Goal: Information Seeking & Learning: Learn about a topic

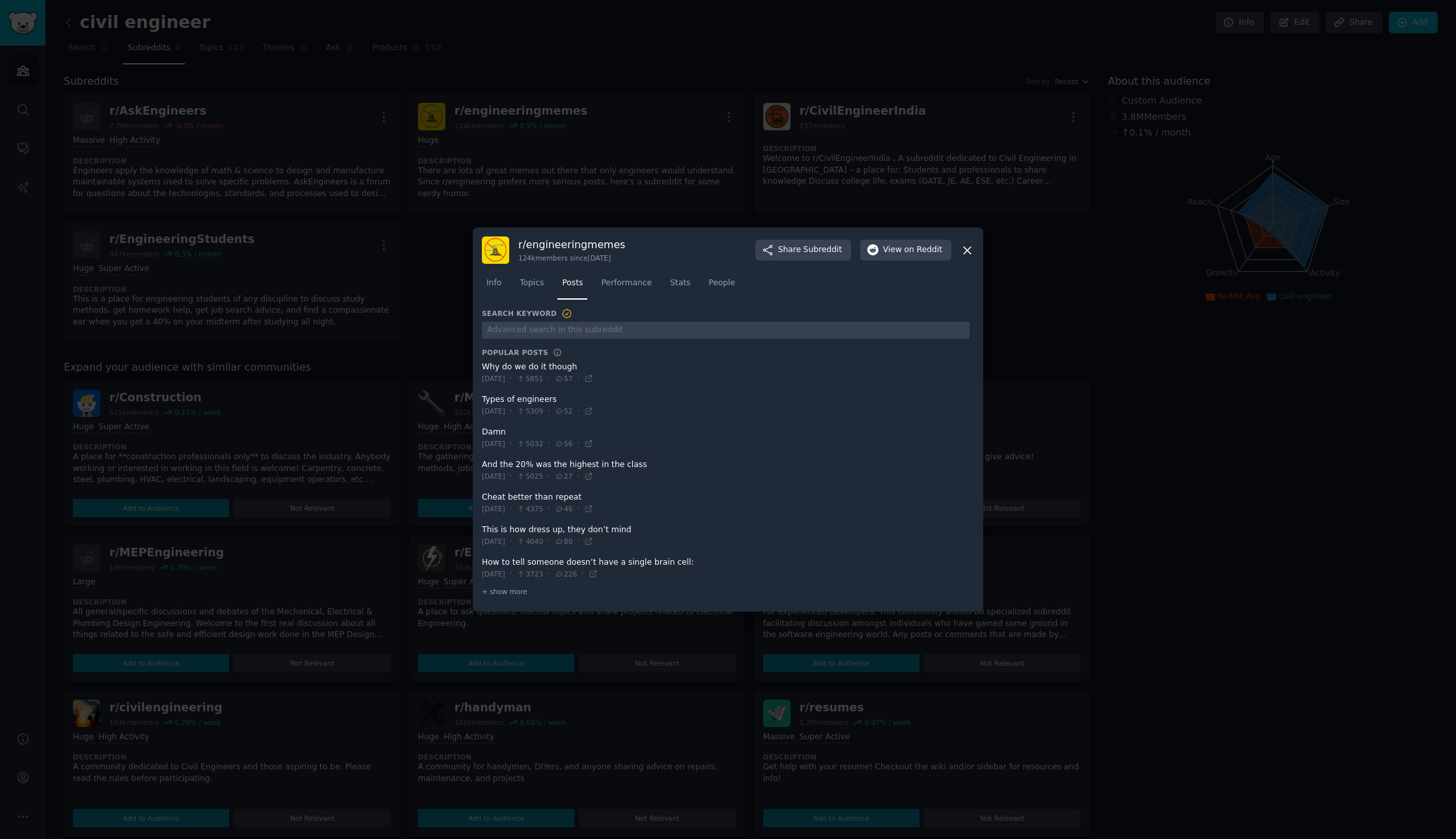
click at [967, 250] on icon at bounding box center [967, 250] width 7 height 7
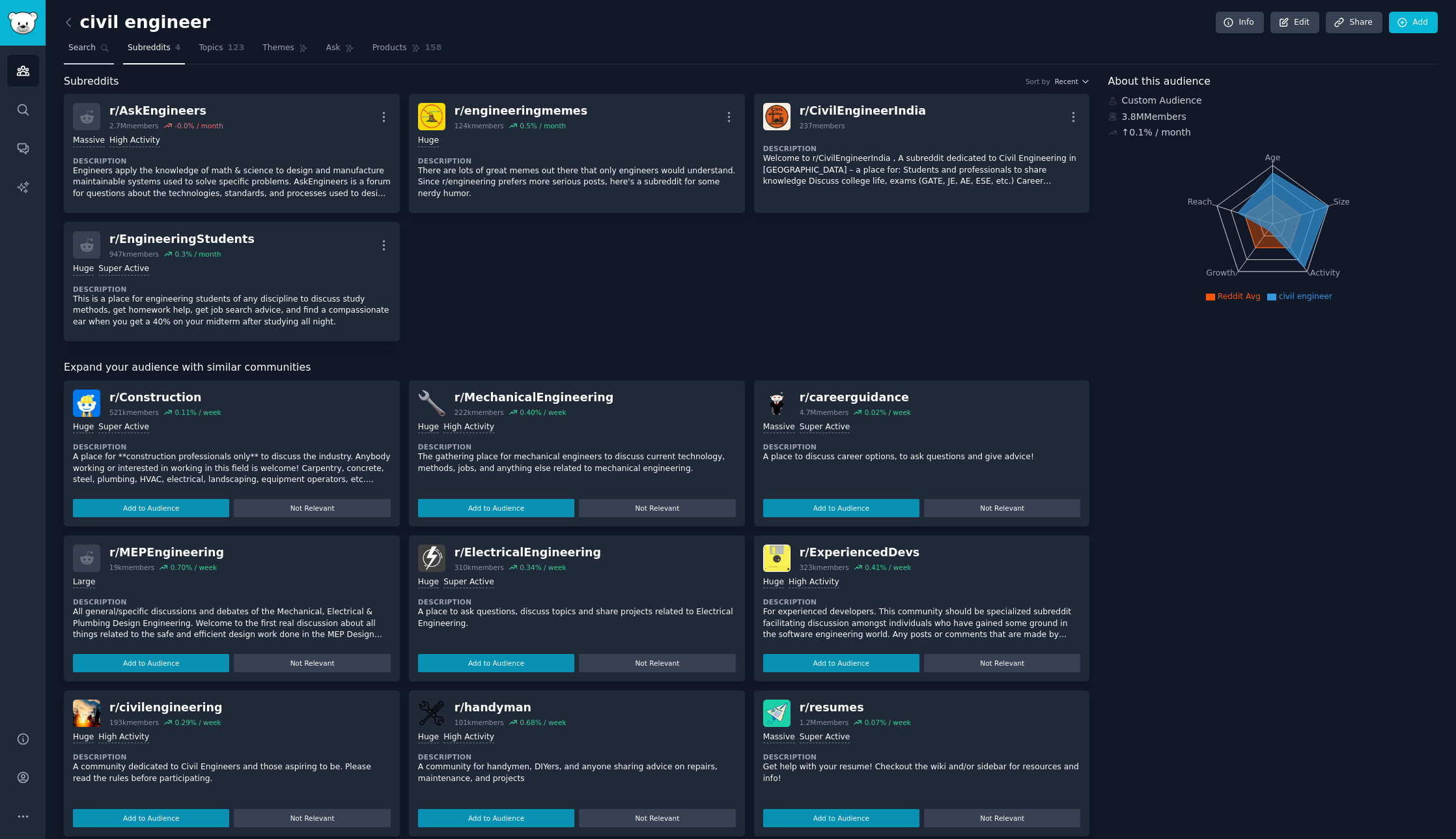
click at [81, 49] on span "Search" at bounding box center [81, 48] width 27 height 11
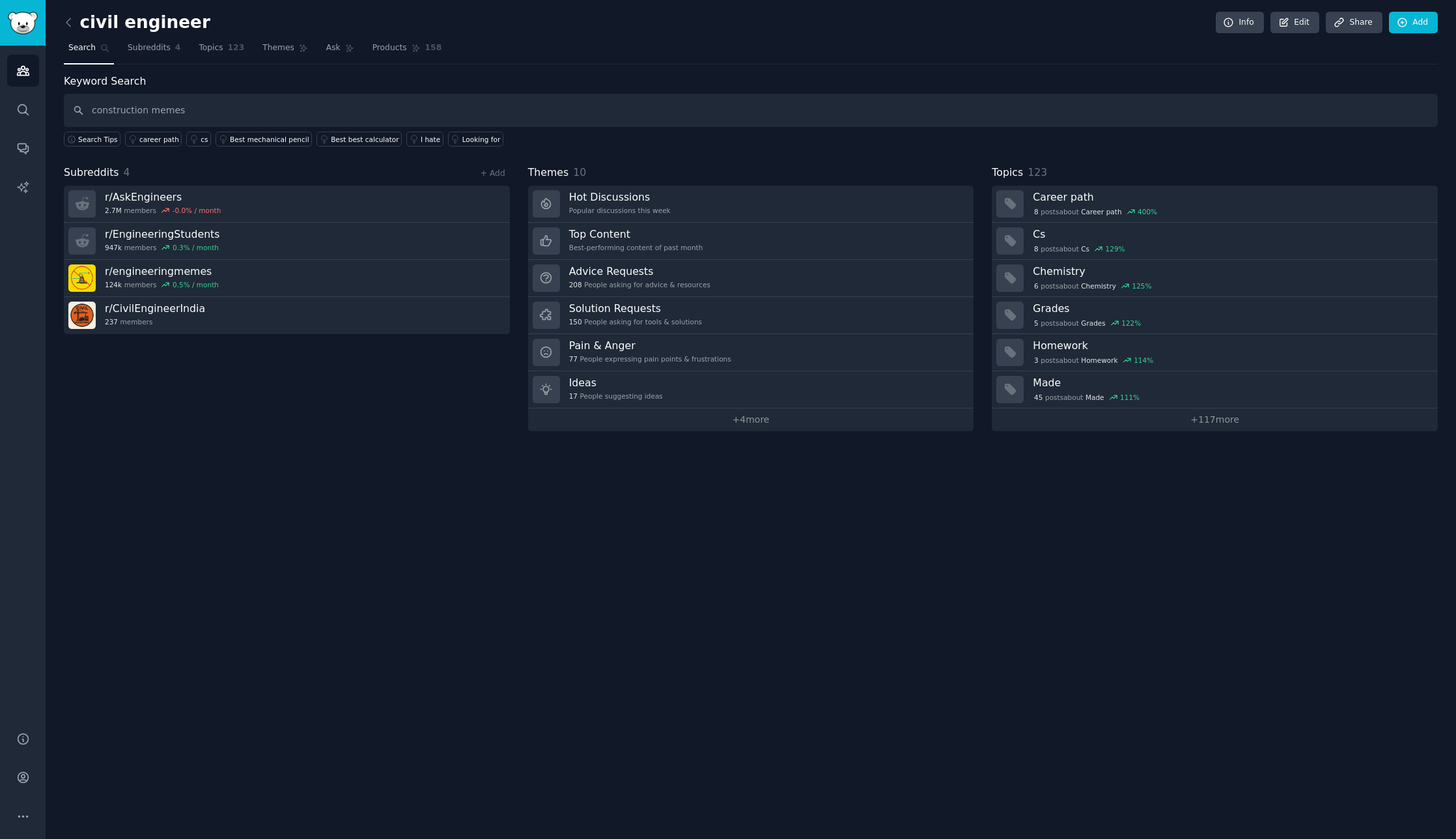
type input "construction memes"
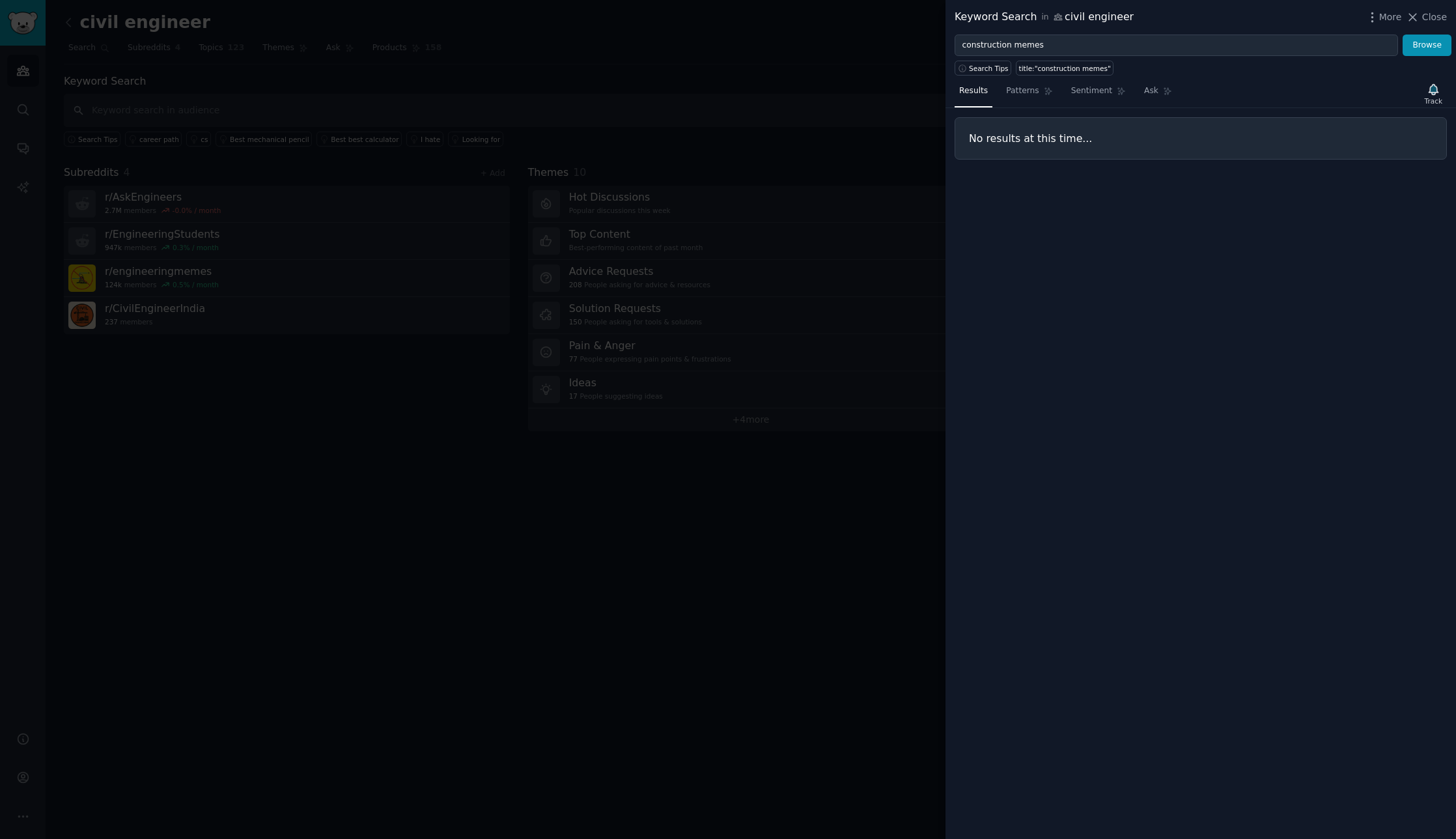
click at [307, 527] on div at bounding box center [728, 419] width 1456 height 839
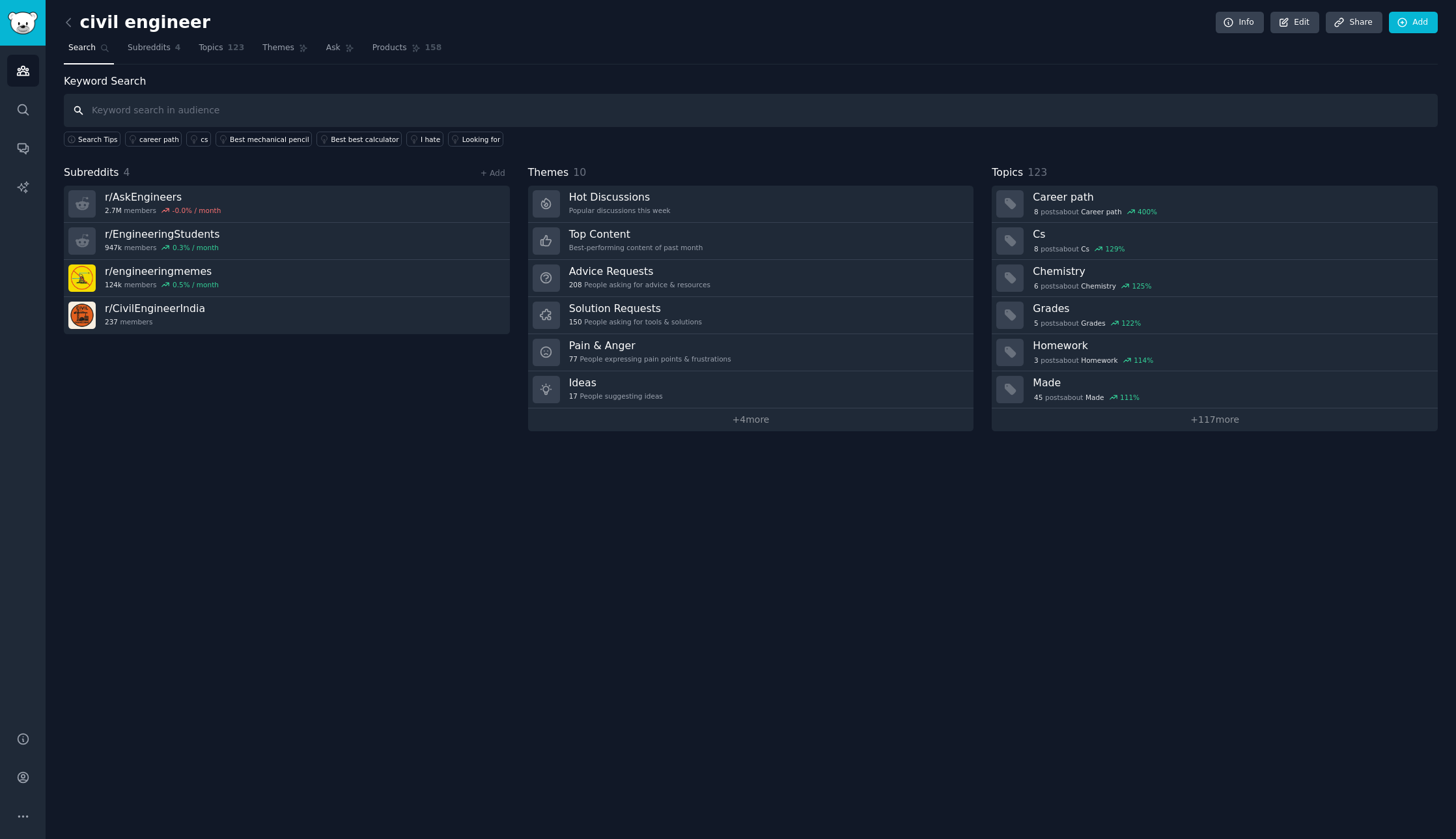
click at [131, 109] on input "text" at bounding box center [751, 110] width 1374 height 34
type input "m"
type input "memes building"
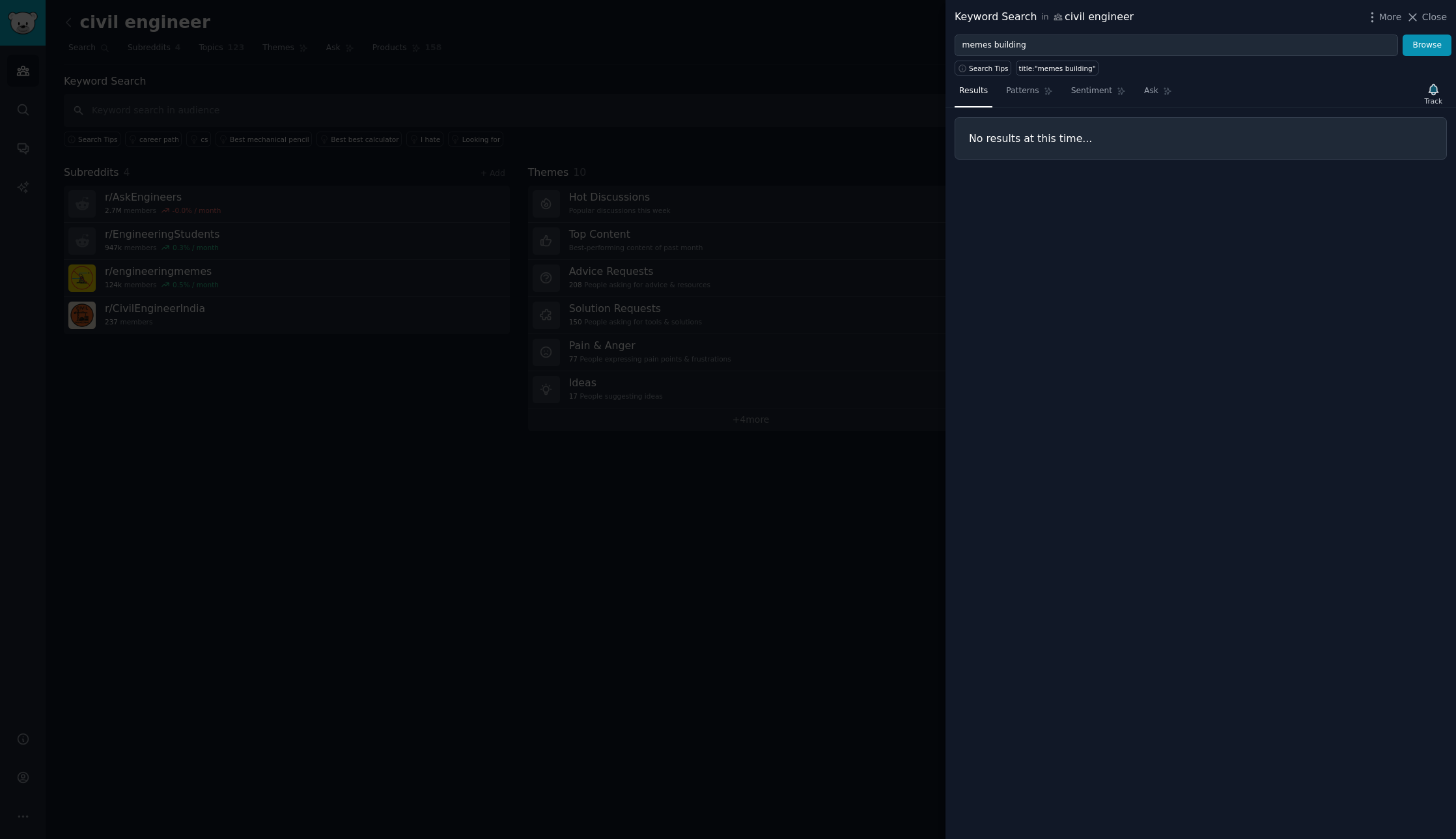
click at [384, 581] on div at bounding box center [728, 419] width 1456 height 839
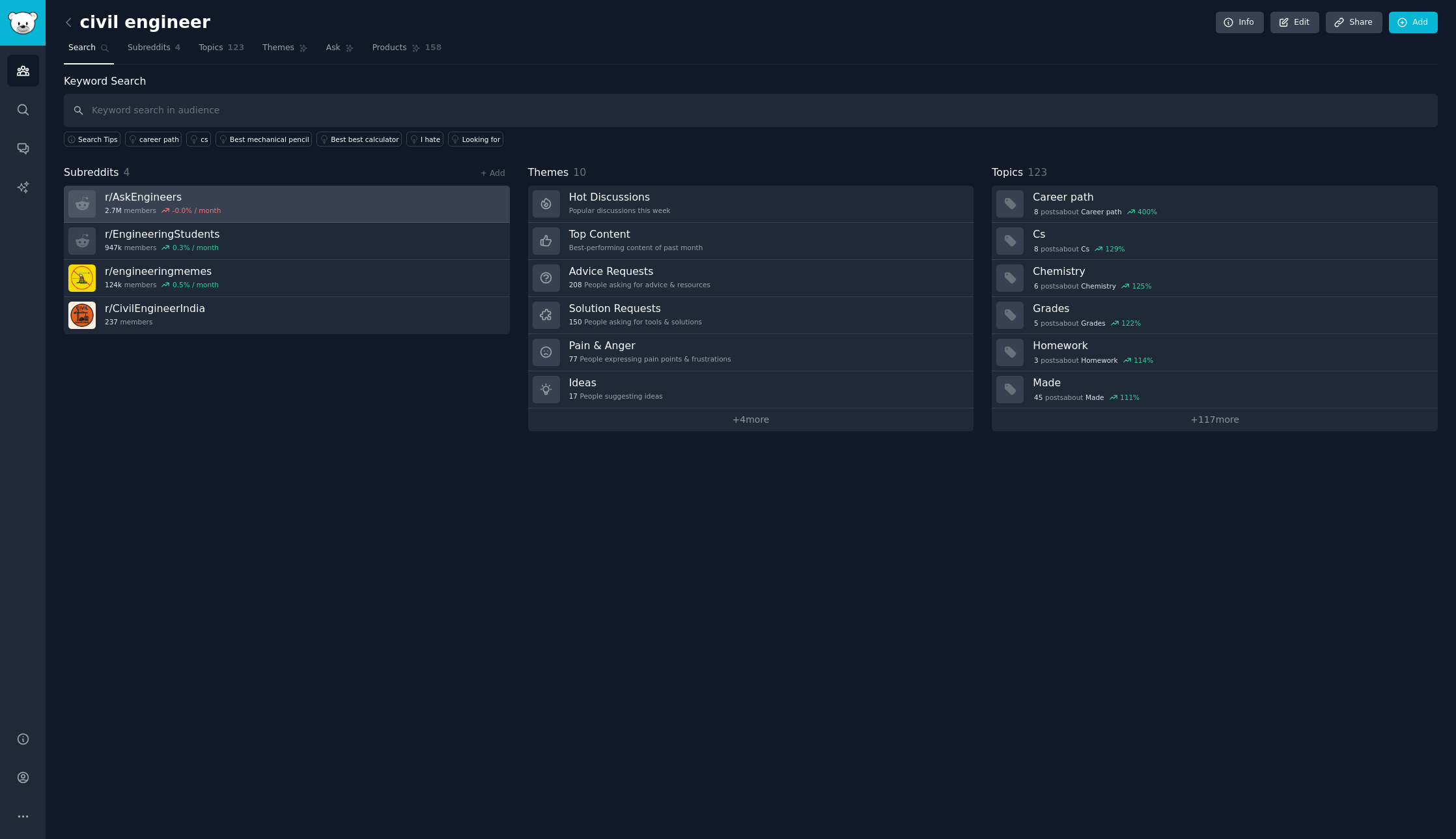
click at [131, 200] on h3 "r/ AskEngineers" at bounding box center [162, 197] width 116 height 14
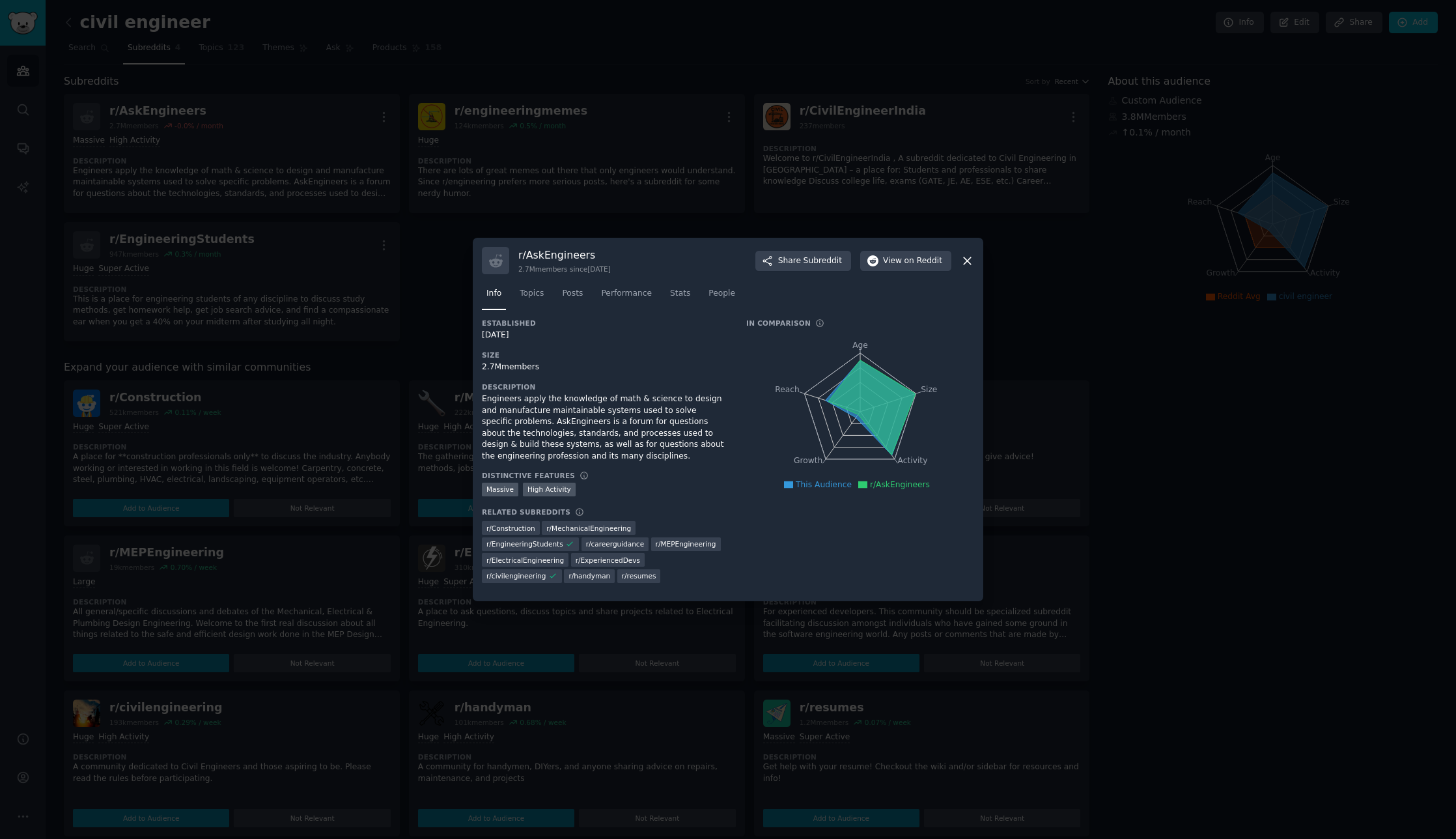
click at [964, 274] on div "r/ AskEngineers 2.7M members since [DATE] Share Subreddit View on Reddit" at bounding box center [728, 260] width 493 height 27
click at [965, 267] on icon at bounding box center [967, 261] width 14 height 14
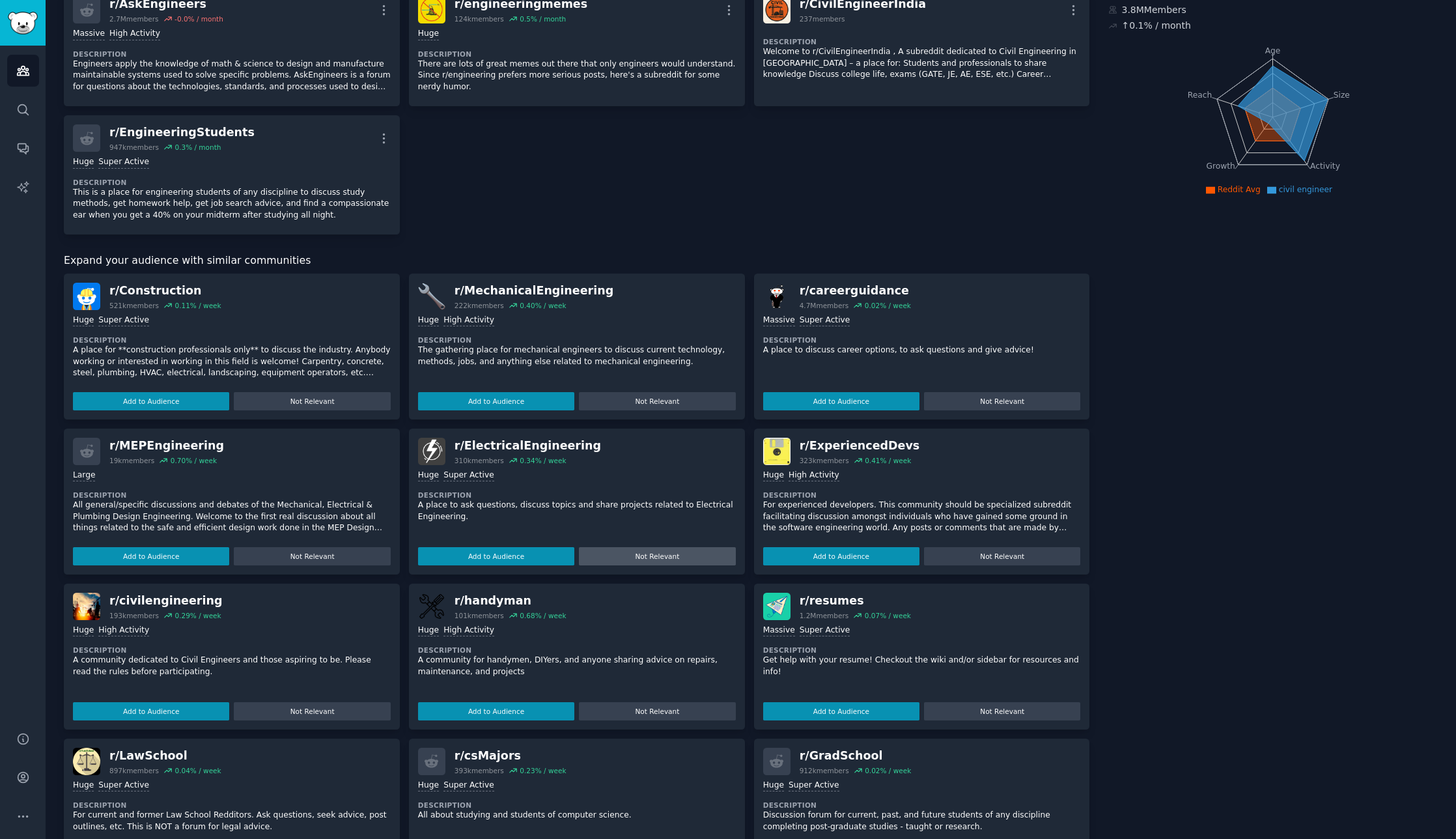
scroll to position [130, 0]
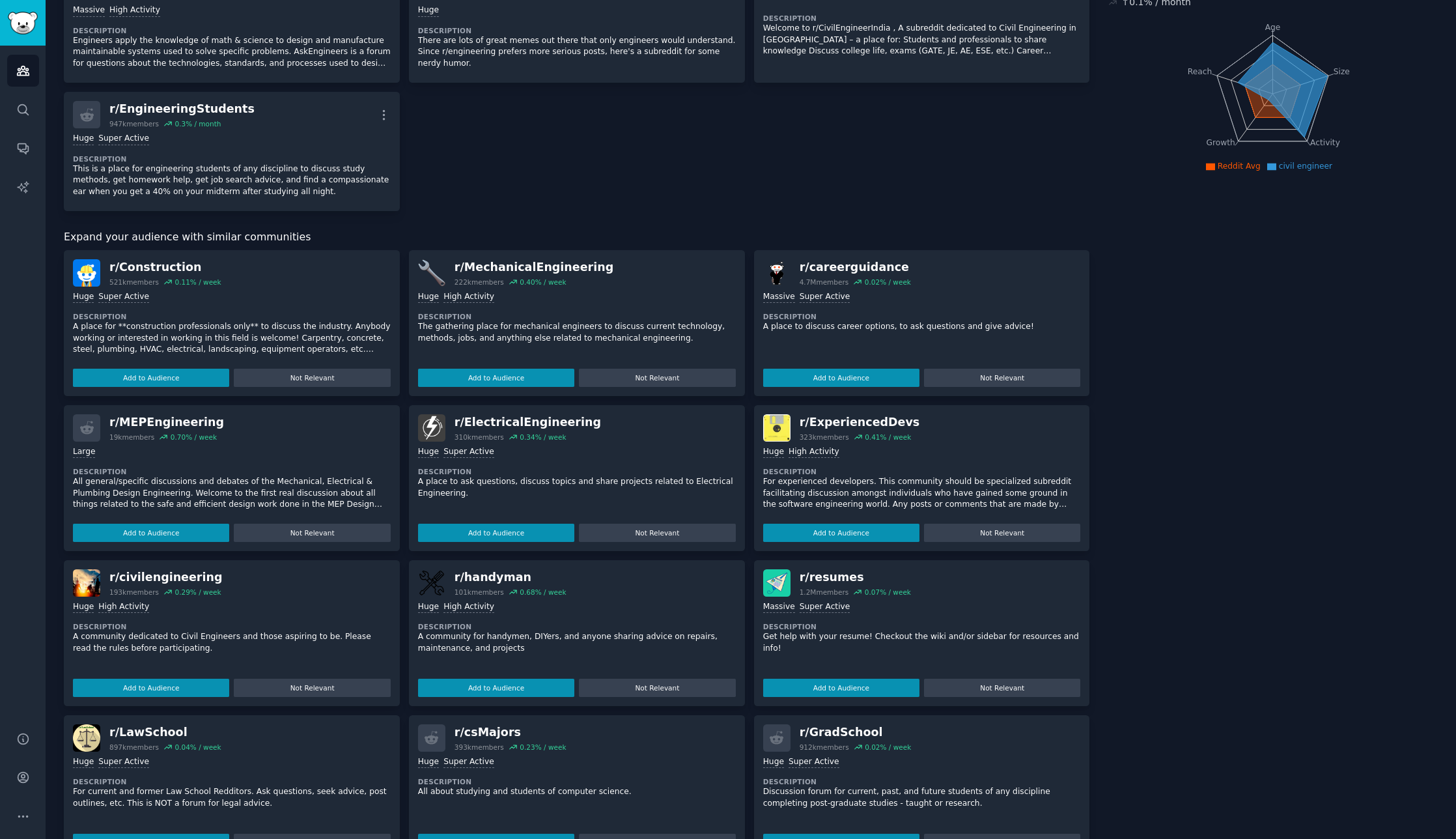
click at [262, 603] on div ">= 80th percentile for submissions / day Huge High Activity" at bounding box center [232, 607] width 318 height 12
click at [144, 575] on div "r/ civilengineering" at bounding box center [165, 577] width 112 height 16
click at [160, 686] on button "Add to Audience" at bounding box center [151, 688] width 157 height 18
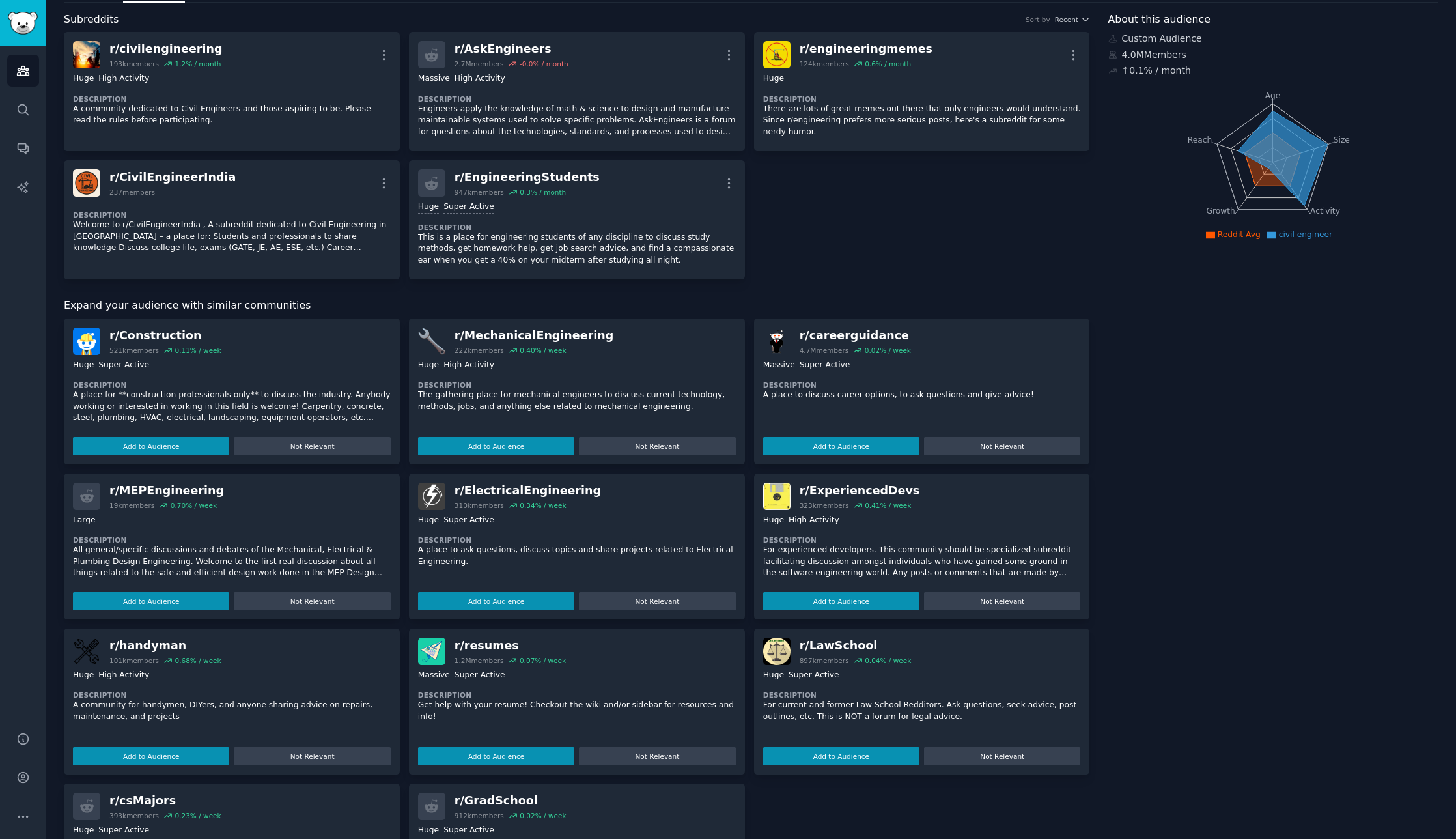
scroll to position [0, 0]
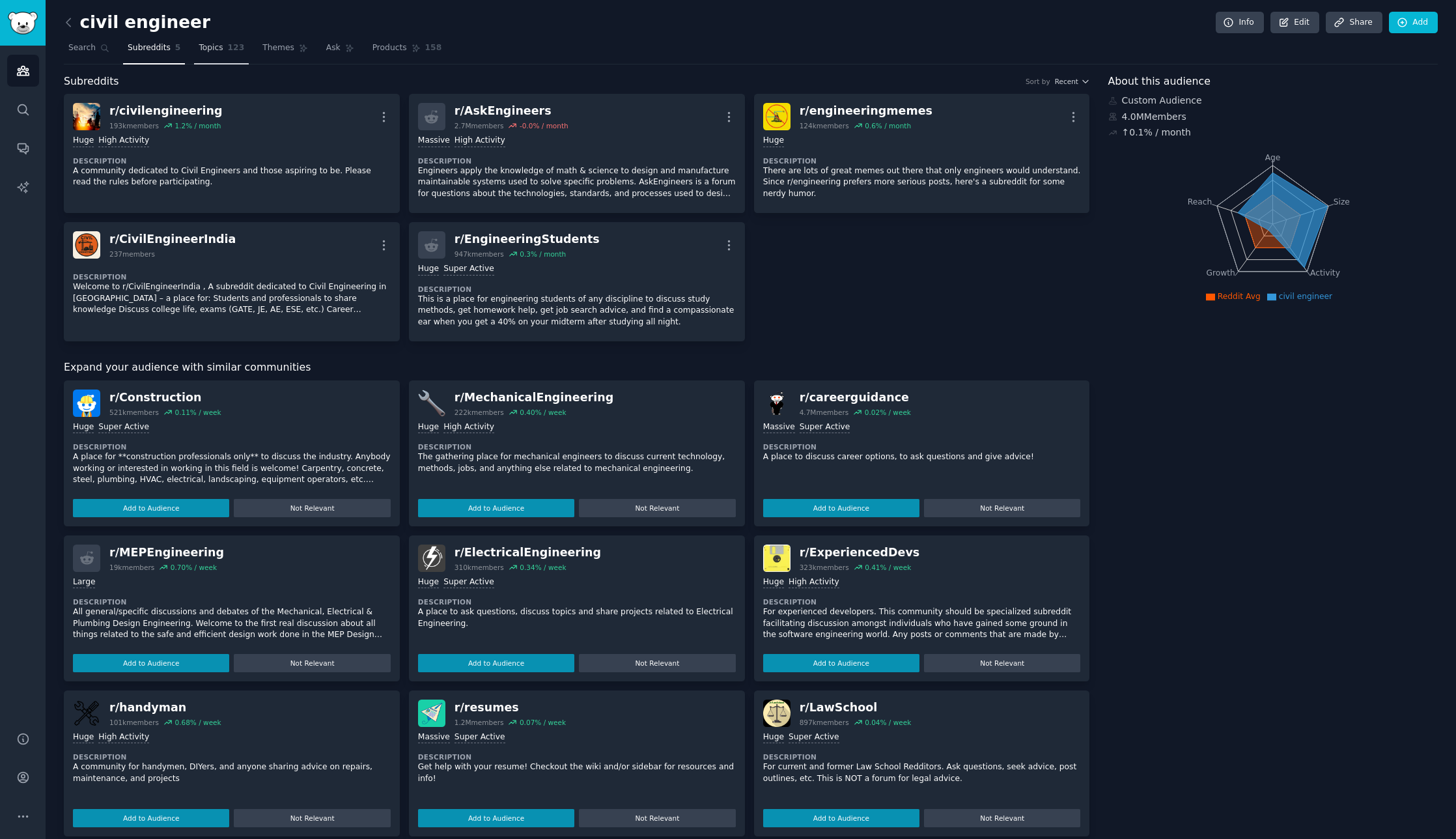
click at [202, 49] on span "Topics" at bounding box center [210, 48] width 24 height 11
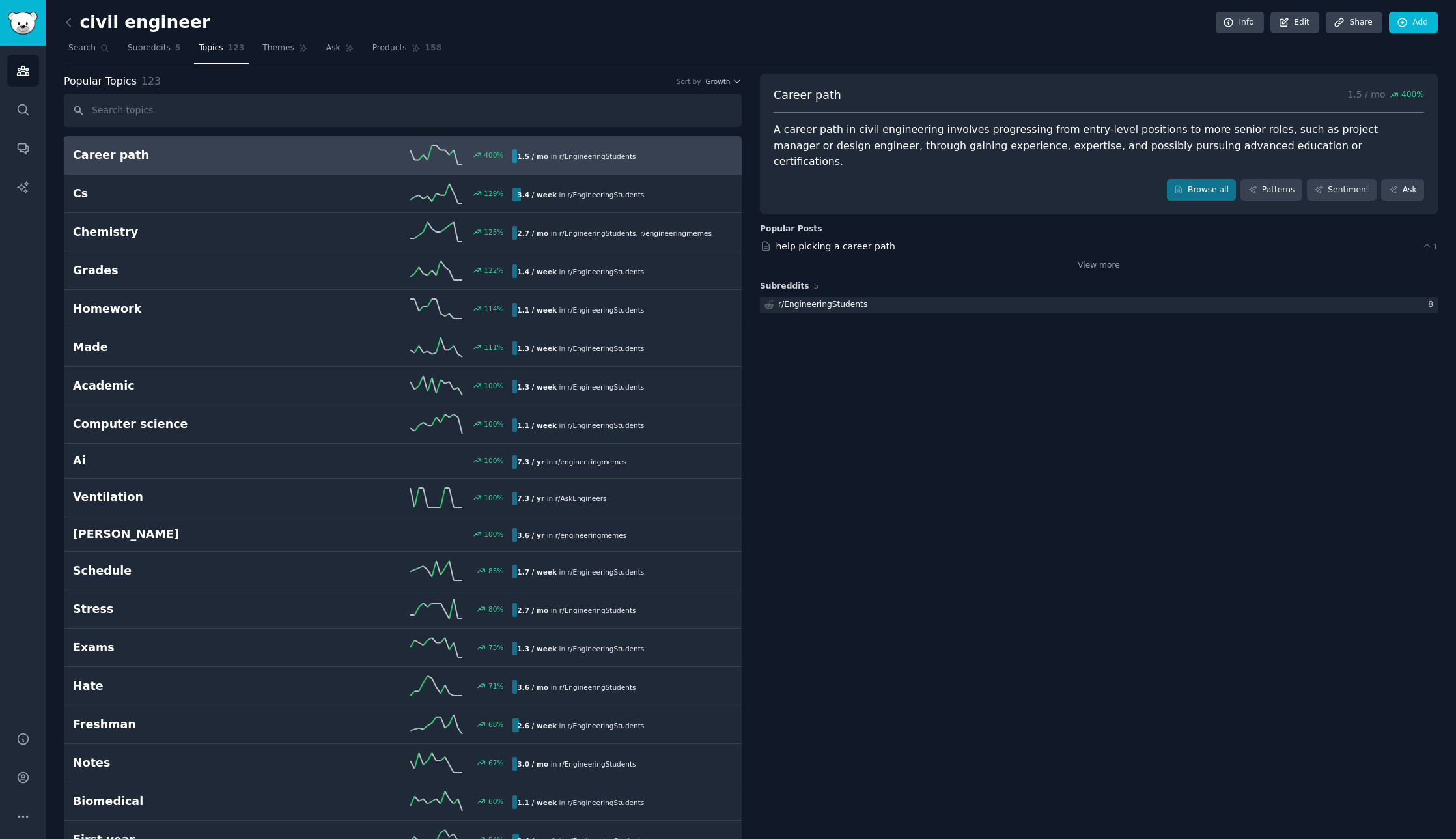
click at [78, 167] on link "Career path 400 % 1.5 / mo in r/ EngineeringStudents" at bounding box center [403, 155] width 678 height 39
click at [441, 164] on icon at bounding box center [436, 155] width 52 height 20
click at [498, 158] on div "400 %" at bounding box center [494, 154] width 20 height 9
click at [93, 155] on h2 "Career path" at bounding box center [183, 156] width 220 height 16
click at [515, 158] on div "1.5 / mo in r/ EngineeringStudents" at bounding box center [576, 156] width 128 height 14
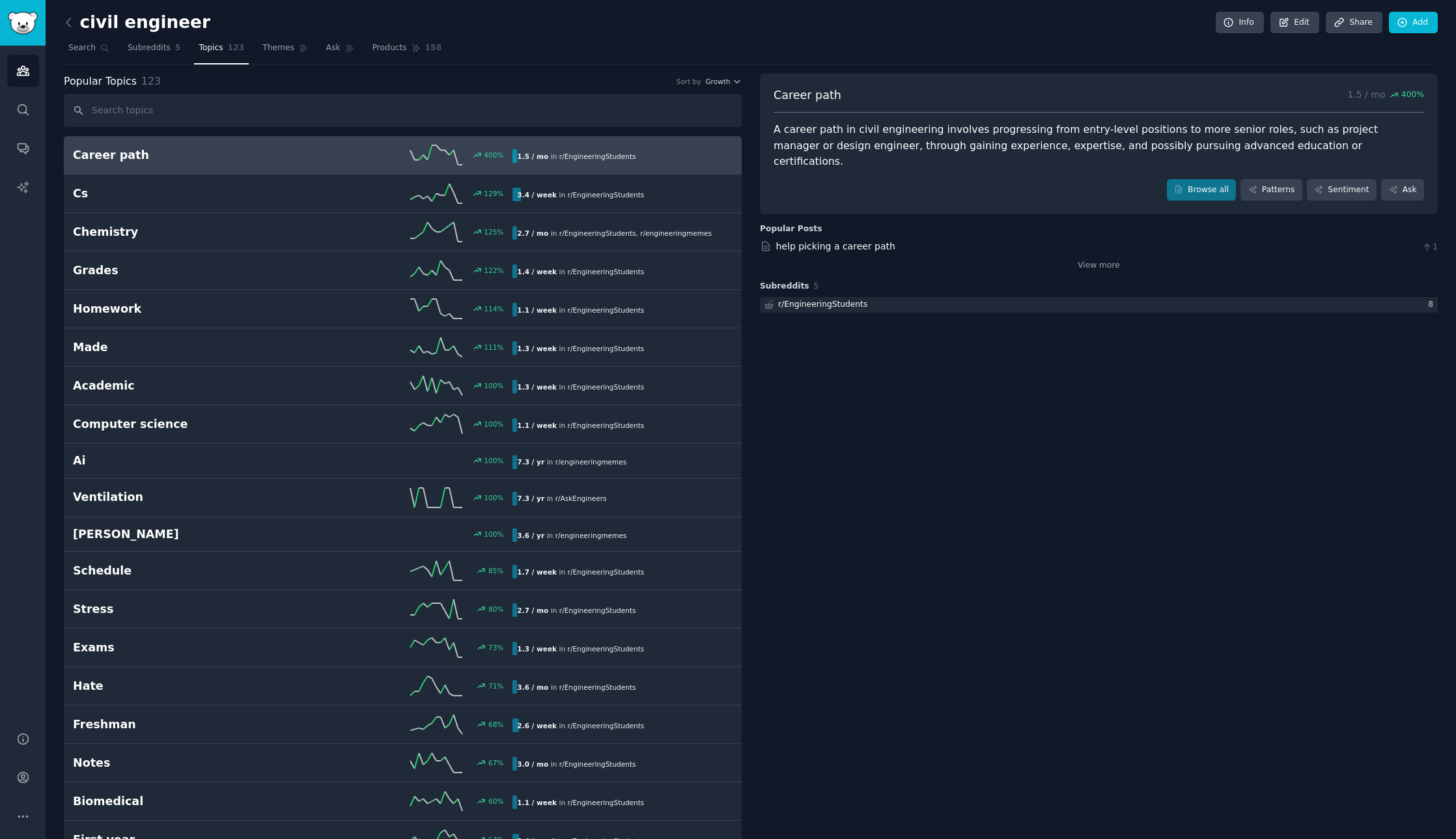
click at [571, 160] on span "r/ EngineeringStudents" at bounding box center [598, 157] width 77 height 8
click at [597, 157] on span "r/ EngineeringStudents" at bounding box center [598, 157] width 77 height 8
click at [456, 150] on icon at bounding box center [436, 155] width 52 height 20
click at [271, 51] on span "Themes" at bounding box center [278, 48] width 32 height 11
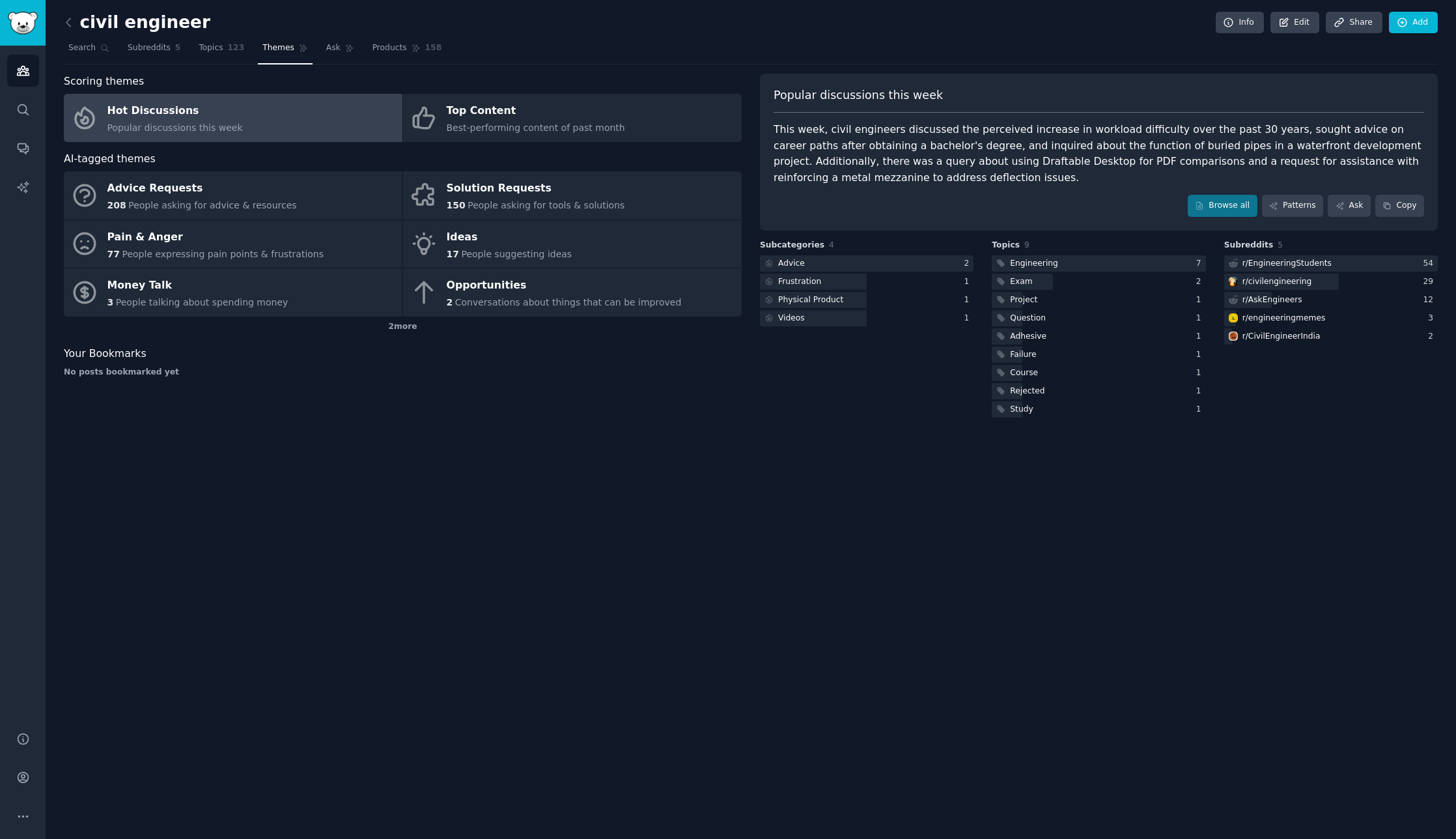
click at [153, 116] on div "Hot Discussions" at bounding box center [175, 111] width 135 height 21
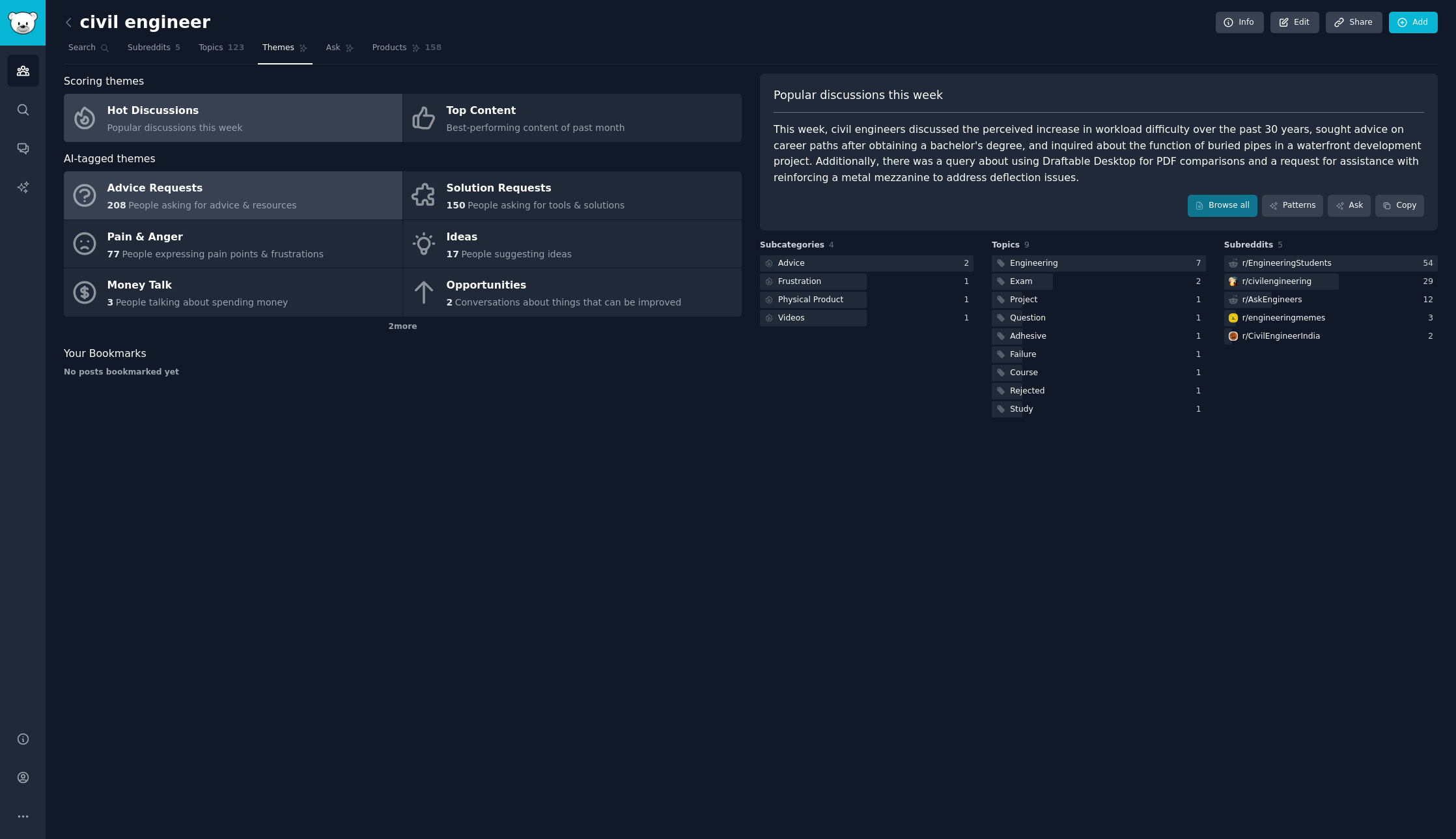
click at [138, 193] on div "Advice Requests" at bounding box center [202, 189] width 189 height 21
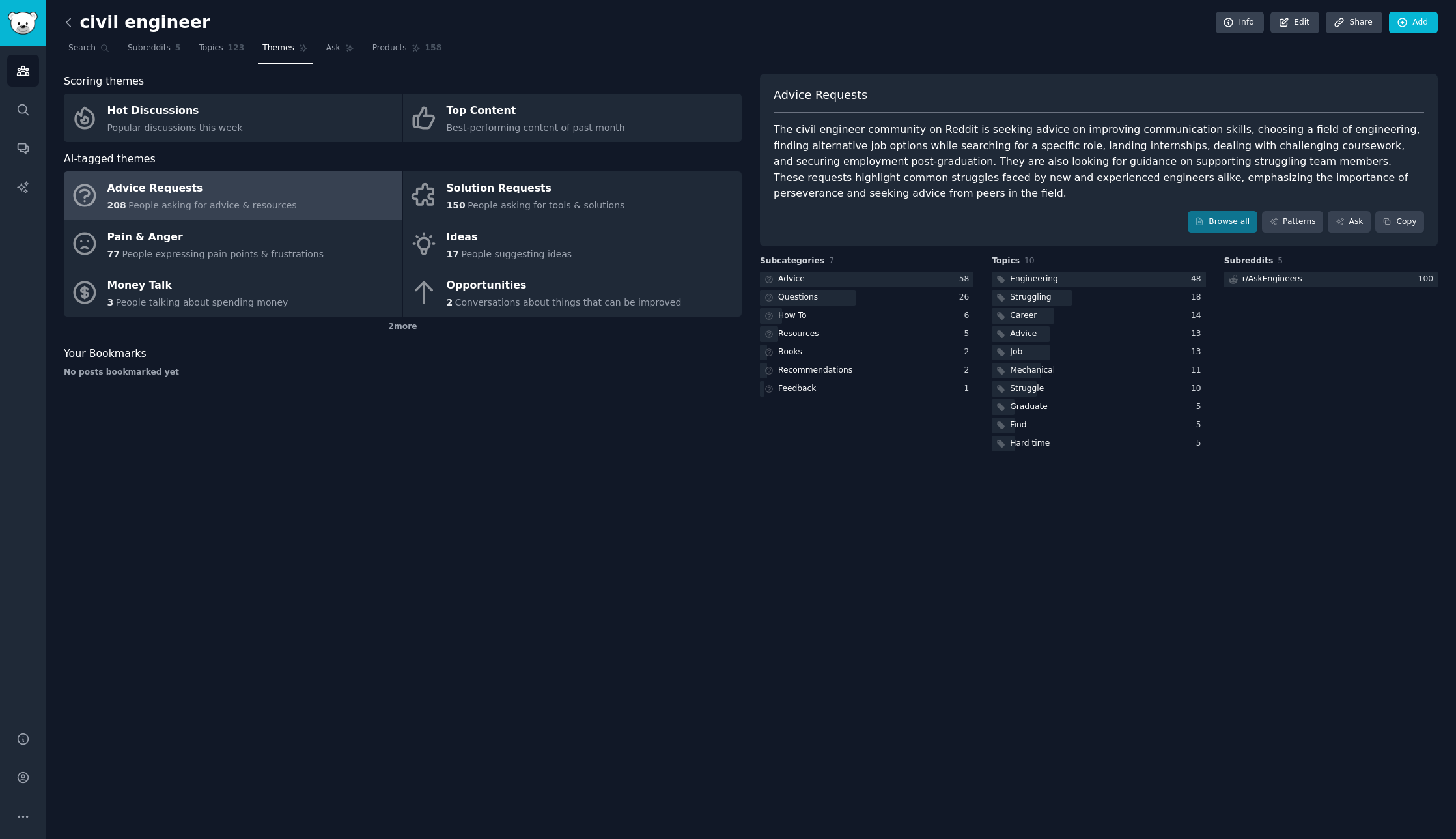
click at [75, 22] on icon at bounding box center [68, 22] width 14 height 14
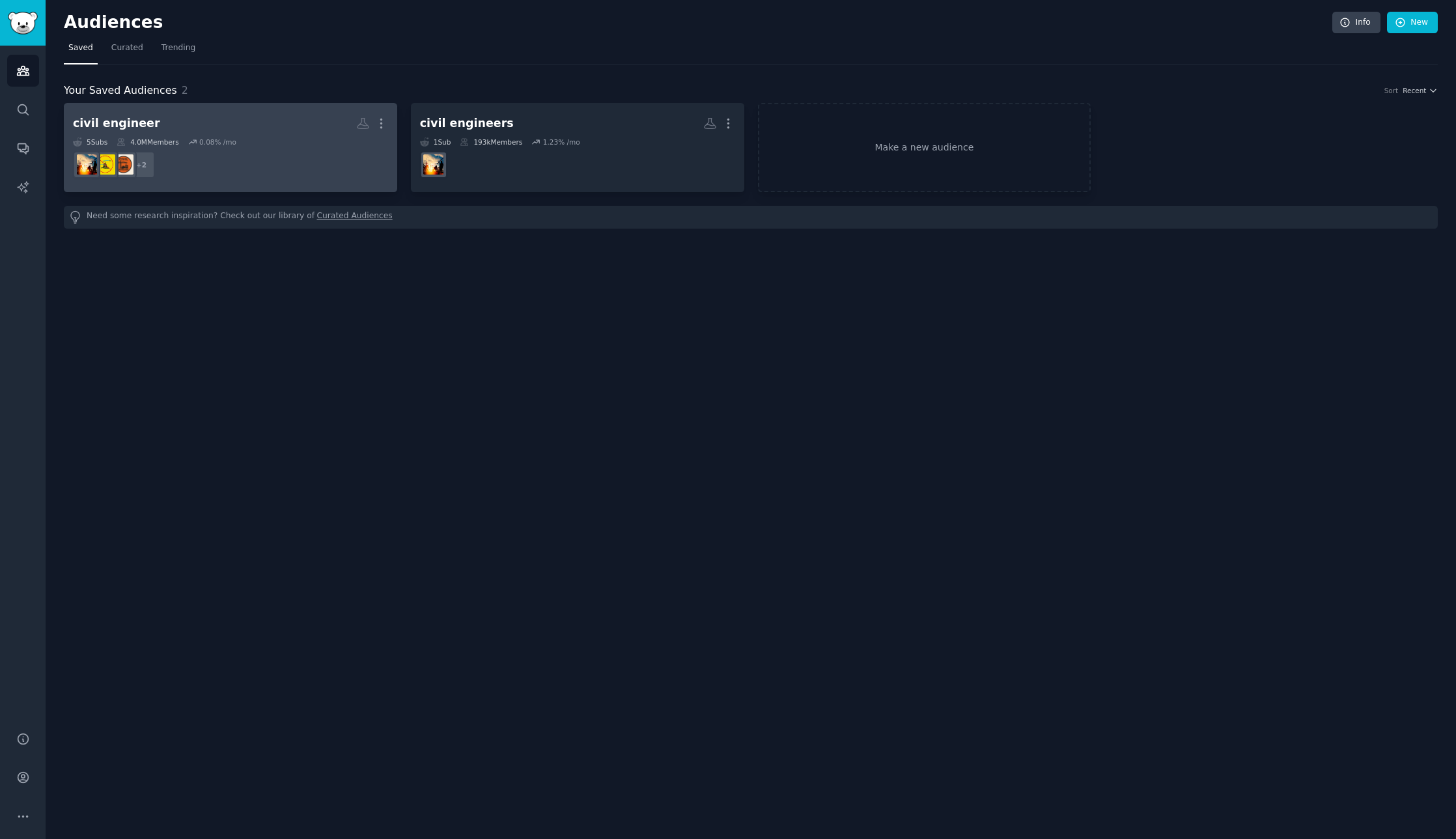
click at [248, 169] on dd "r/CivilEngineerIndia + 2" at bounding box center [230, 165] width 315 height 36
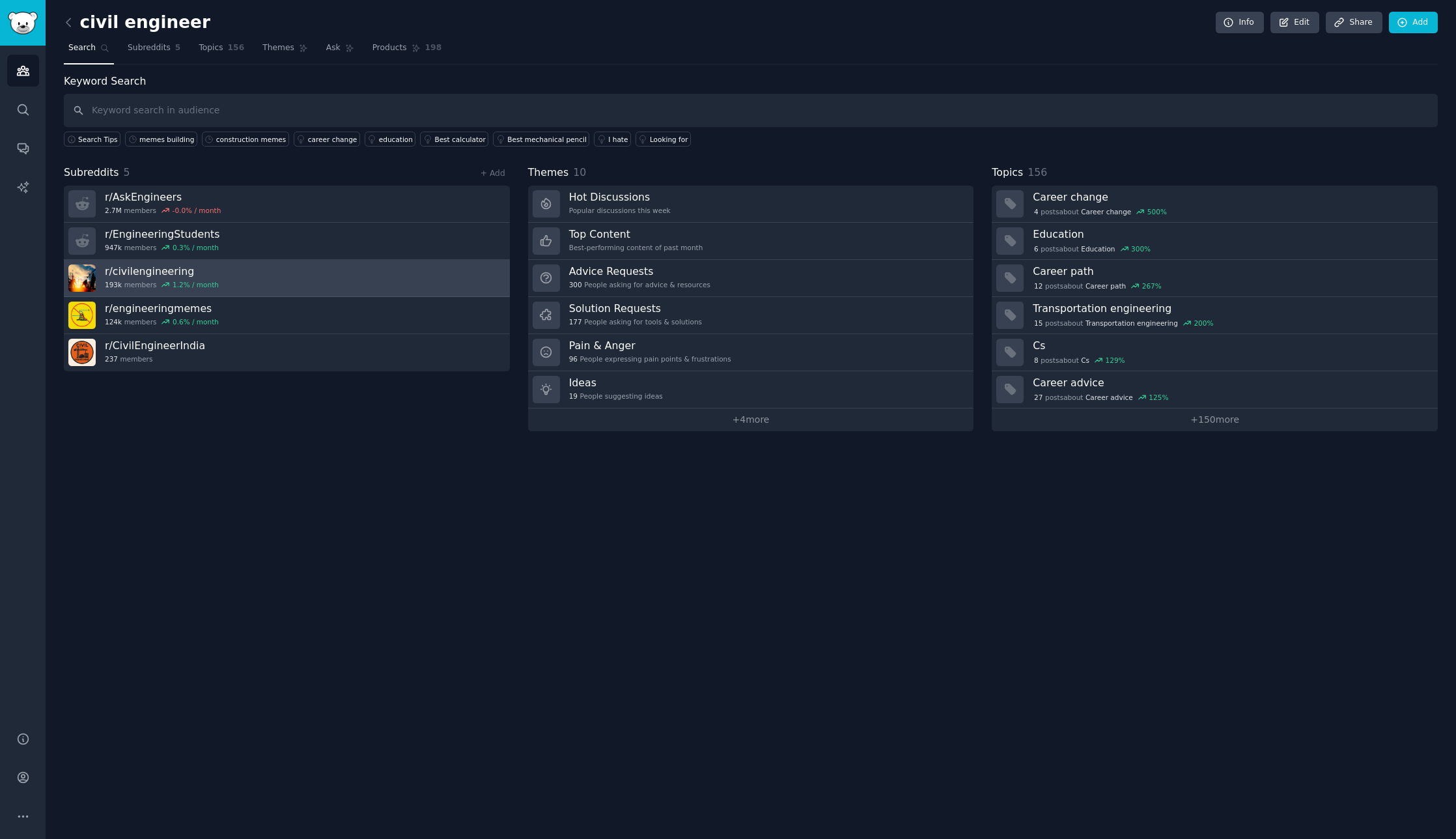
click at [127, 274] on h3 "r/ civilengineering" at bounding box center [162, 271] width 114 height 14
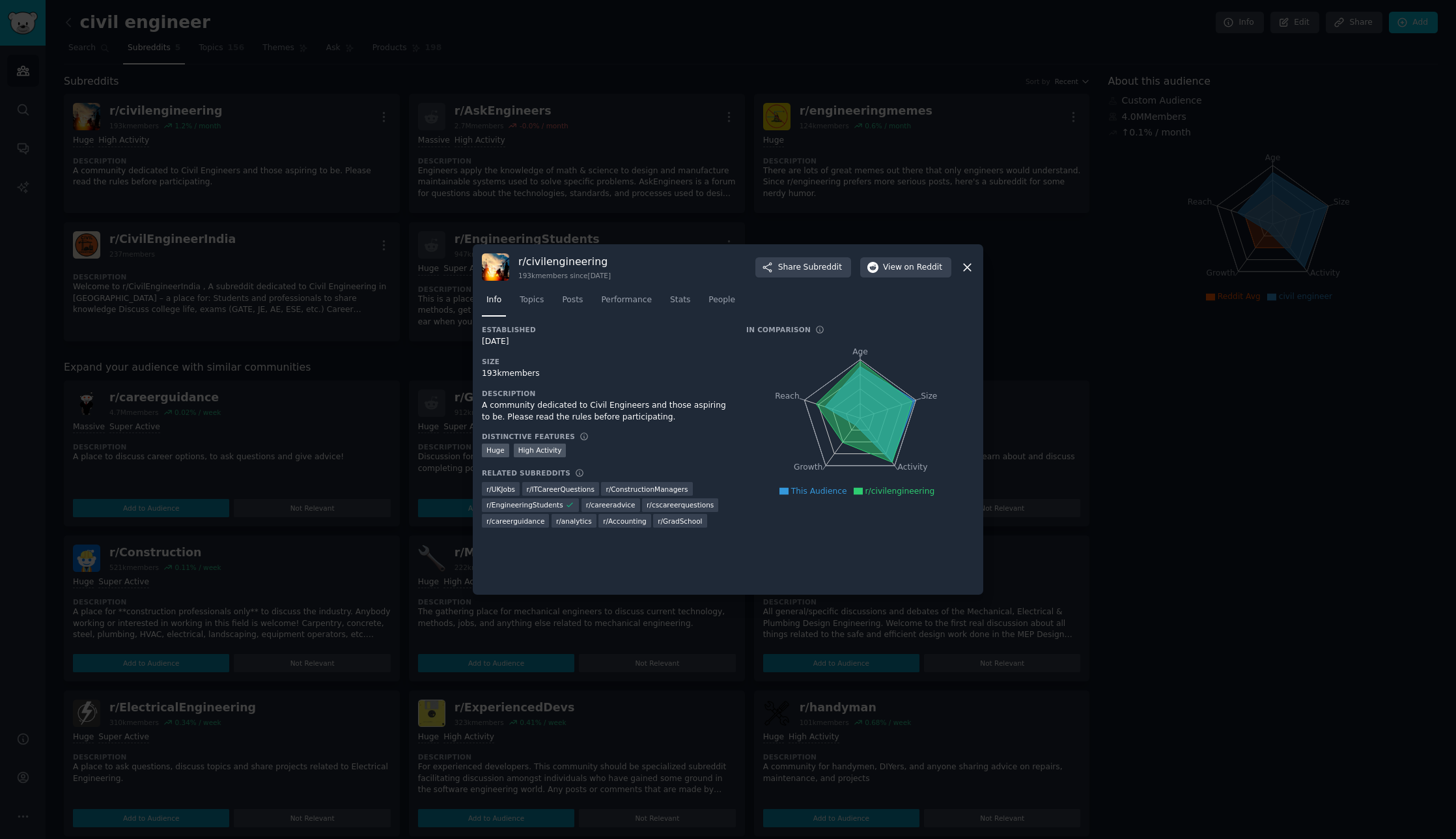
click at [972, 267] on icon at bounding box center [967, 267] width 14 height 14
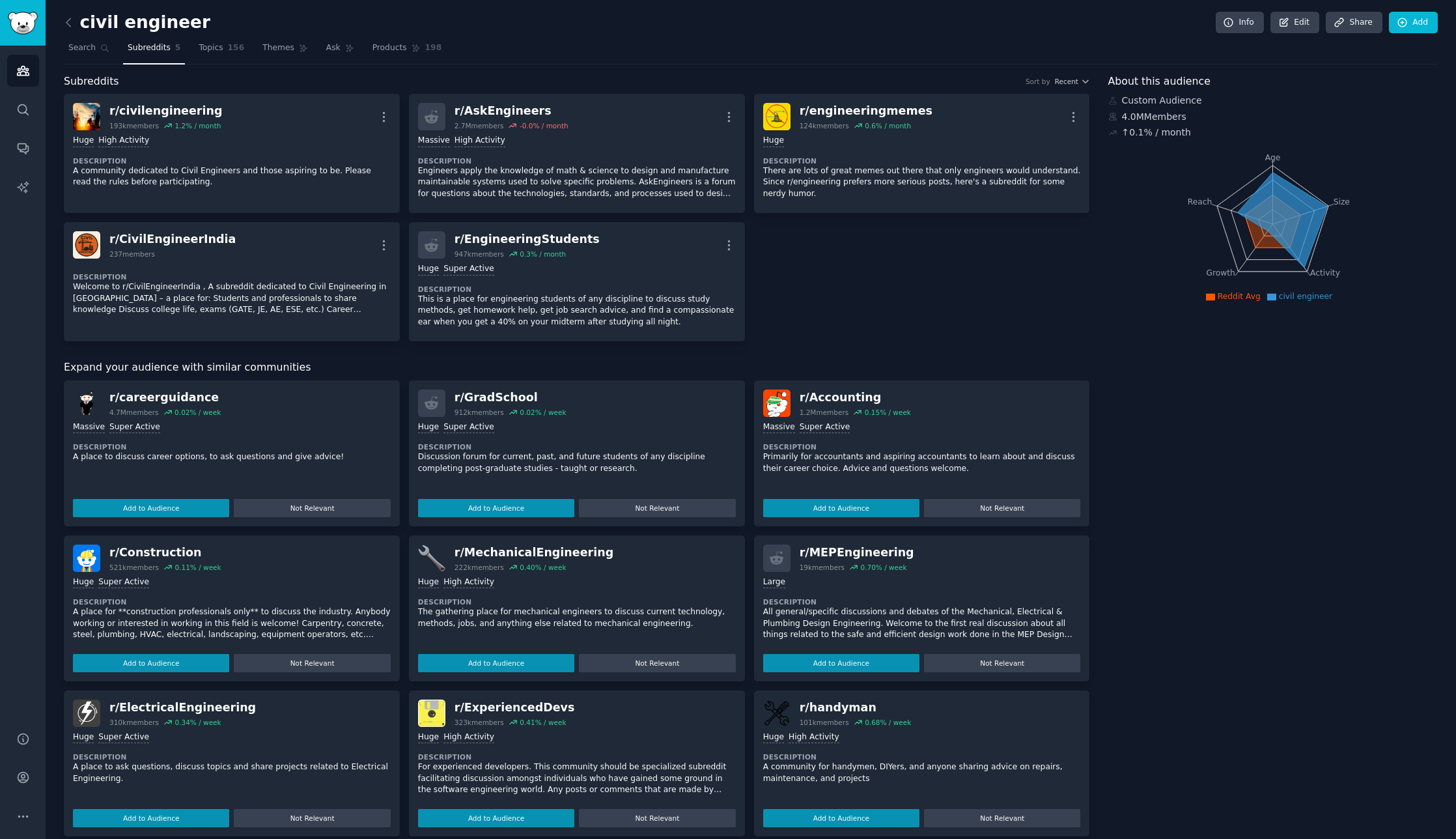
click at [63, 47] on div "civil engineer Info Edit Share Add Search Subreddits 5 Topics 156 Themes Ask Pr…" at bounding box center [751, 504] width 1410 height 1010
click at [81, 46] on span "Search" at bounding box center [81, 48] width 27 height 11
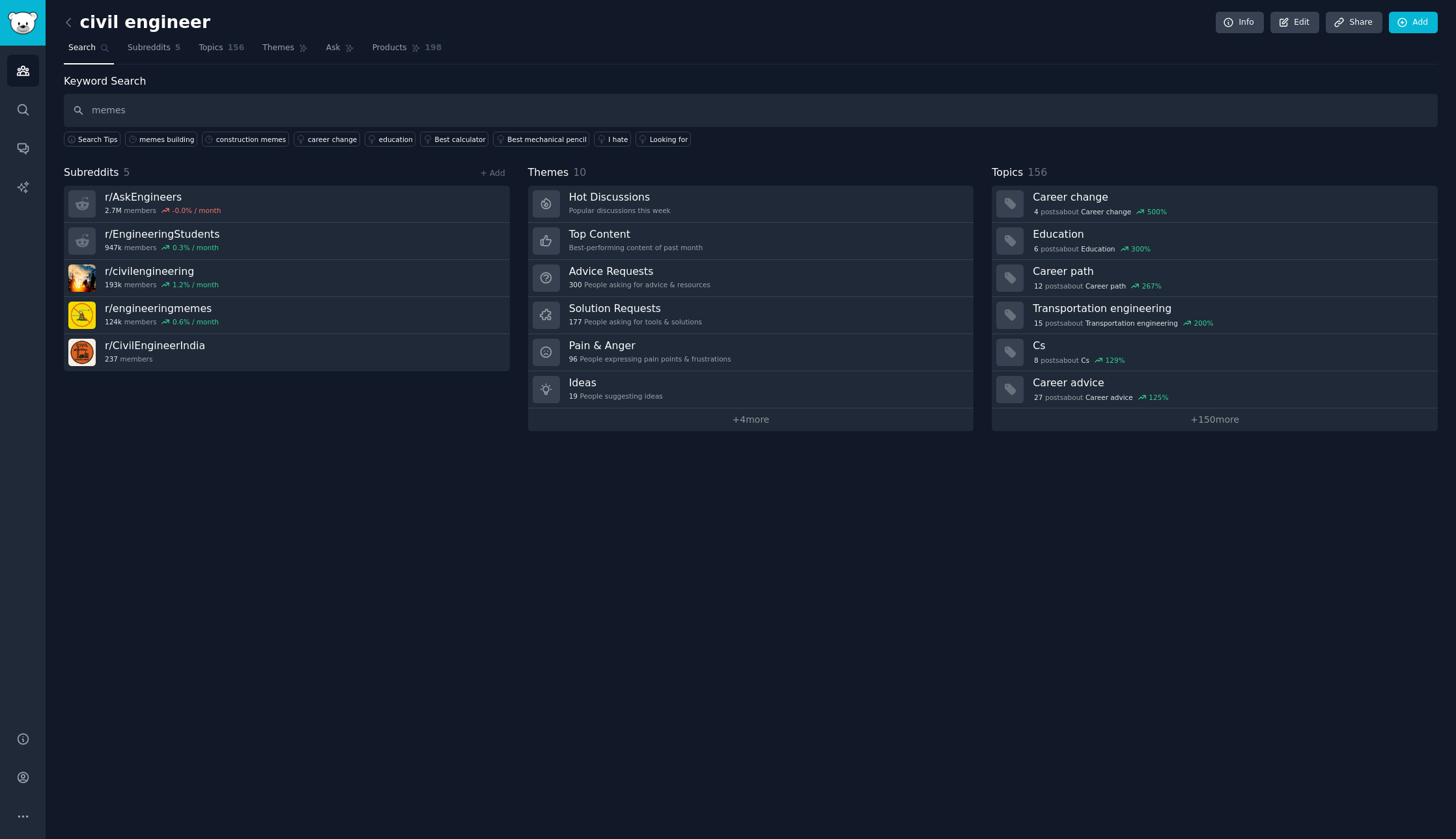
type input "memes"
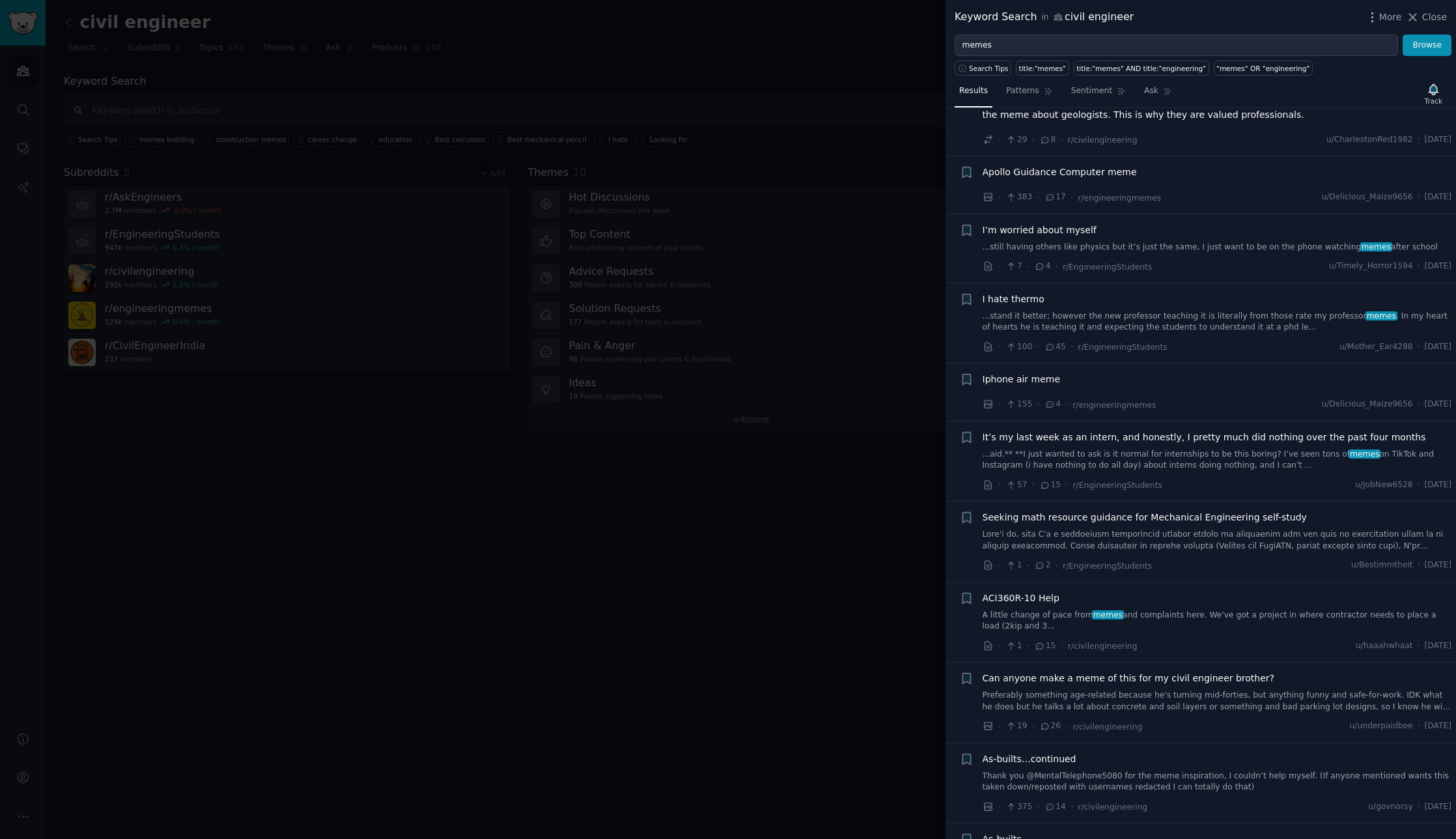
scroll to position [195, 0]
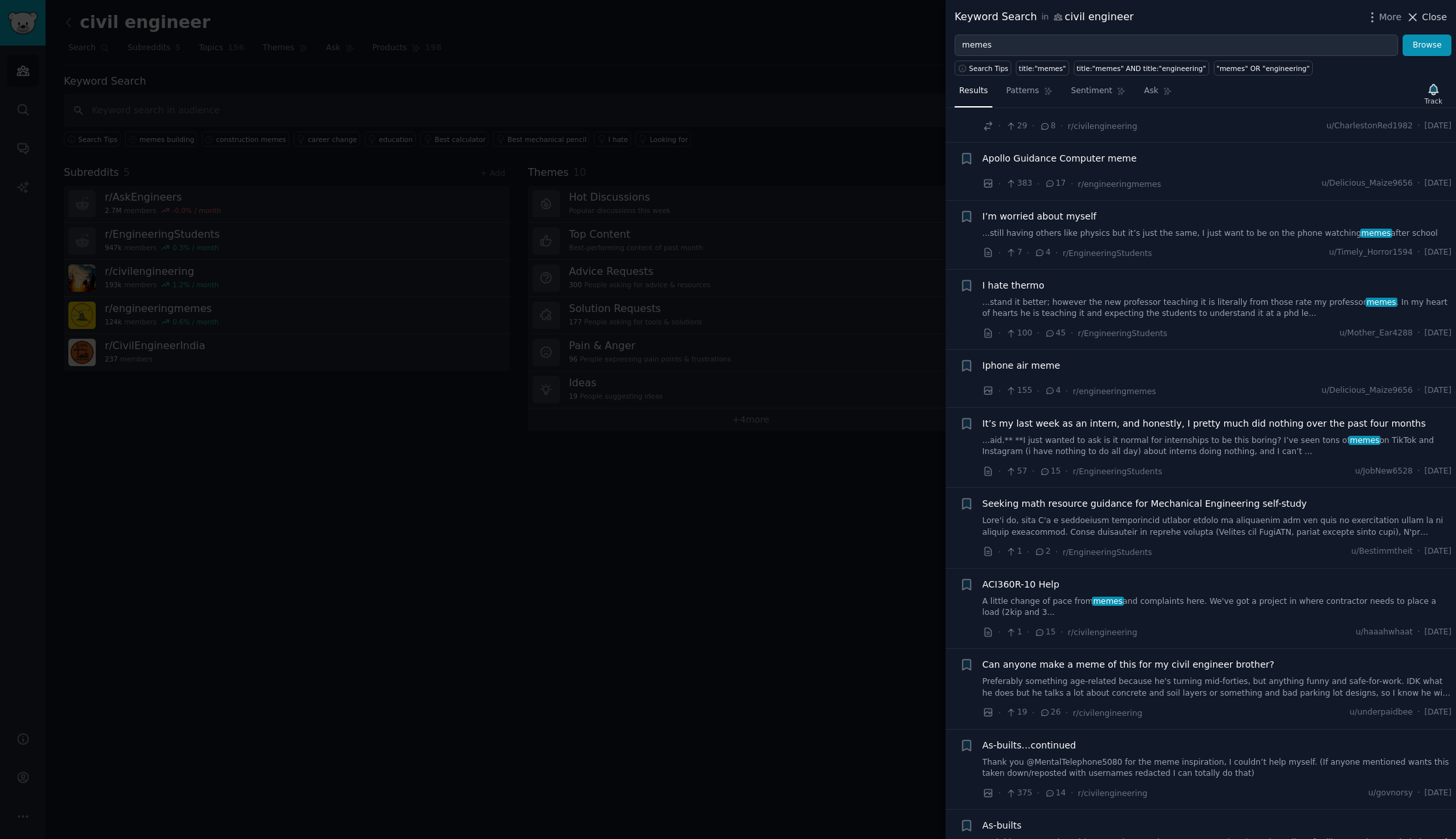
click at [1439, 15] on span "Close" at bounding box center [1435, 17] width 25 height 14
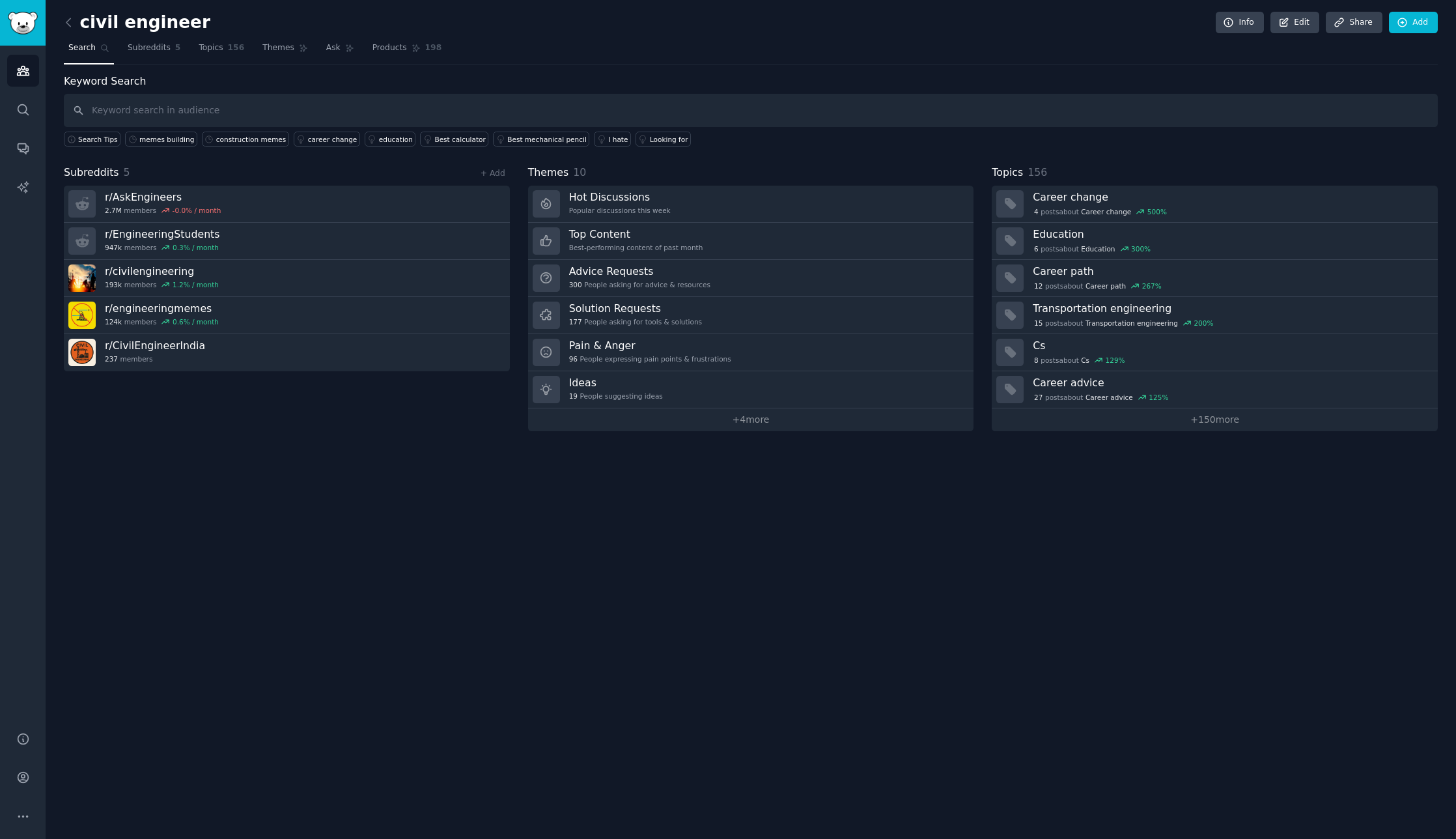
click at [93, 44] on link "Search" at bounding box center [89, 51] width 50 height 27
click at [157, 107] on input "text" at bounding box center [751, 110] width 1374 height 34
